Goal: Task Accomplishment & Management: Complete application form

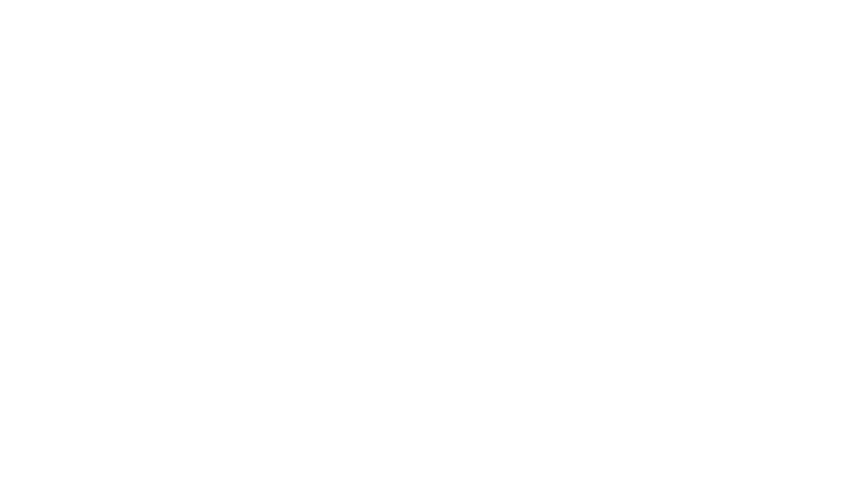
select select
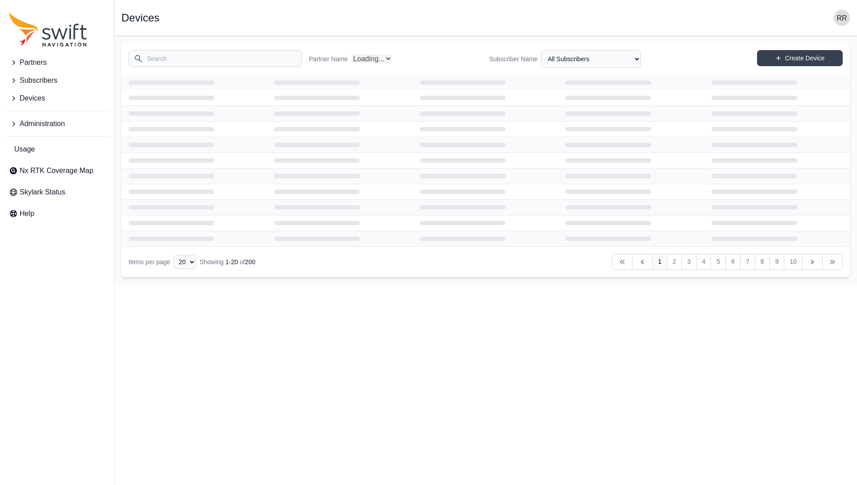
select select "Partner Name"
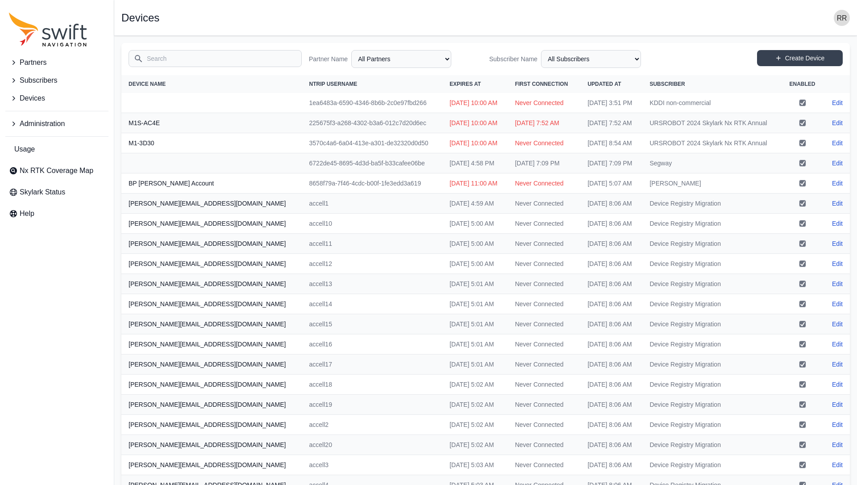
click at [38, 62] on span "Partners" at bounding box center [33, 62] width 27 height 11
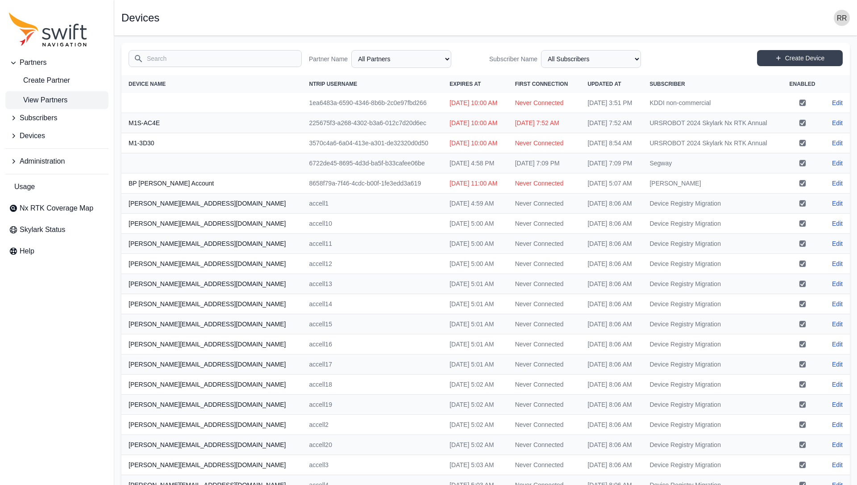
click at [35, 94] on link "View Partners" at bounding box center [56, 100] width 103 height 18
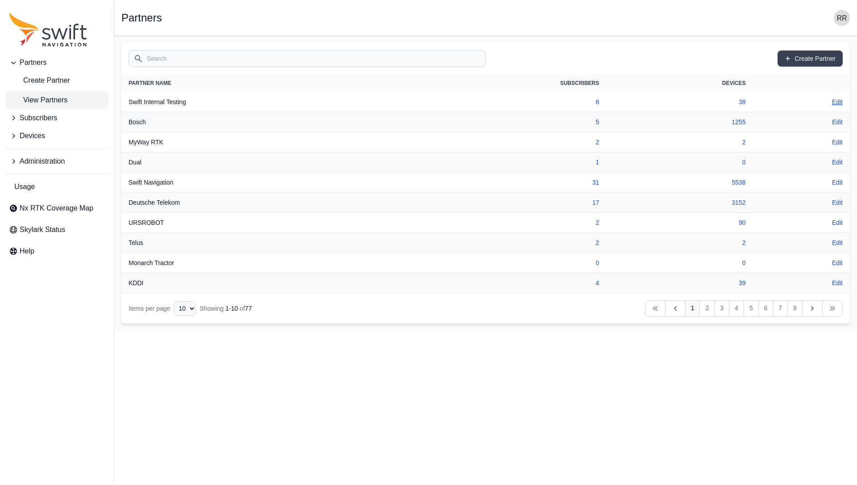
click at [834, 120] on tbody "Swift Internal Testing 8 38 Edit Bosch 5 1255 Edit MyWay RTK 2 2 Edit Dual 1 0 …" at bounding box center [485, 192] width 729 height 201
click at [834, 120] on link "Edit" at bounding box center [837, 121] width 11 height 9
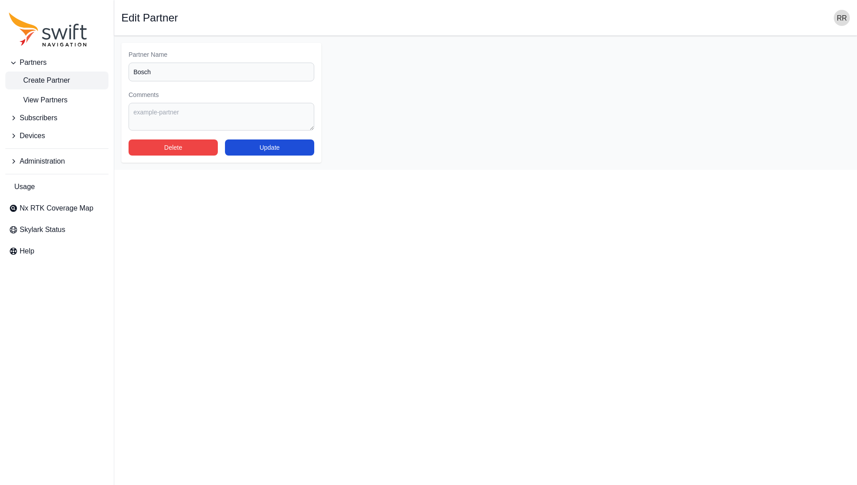
click at [37, 84] on span "Create Partner" at bounding box center [39, 80] width 61 height 11
